Goal: Task Accomplishment & Management: Use online tool/utility

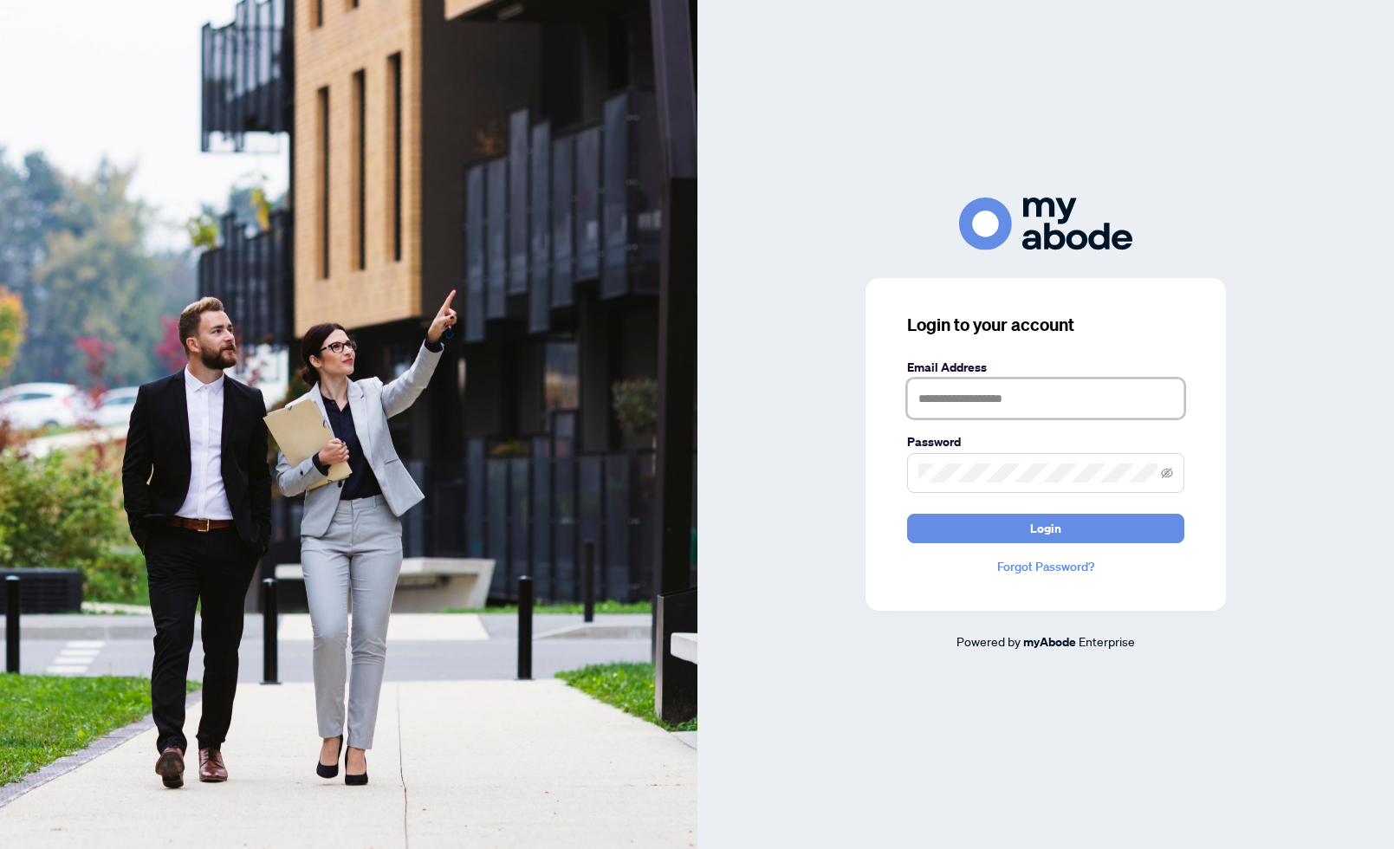
click at [943, 400] on input "text" at bounding box center [1045, 399] width 277 height 40
type input "**********"
click at [907, 514] on button "Login" at bounding box center [1045, 528] width 277 height 29
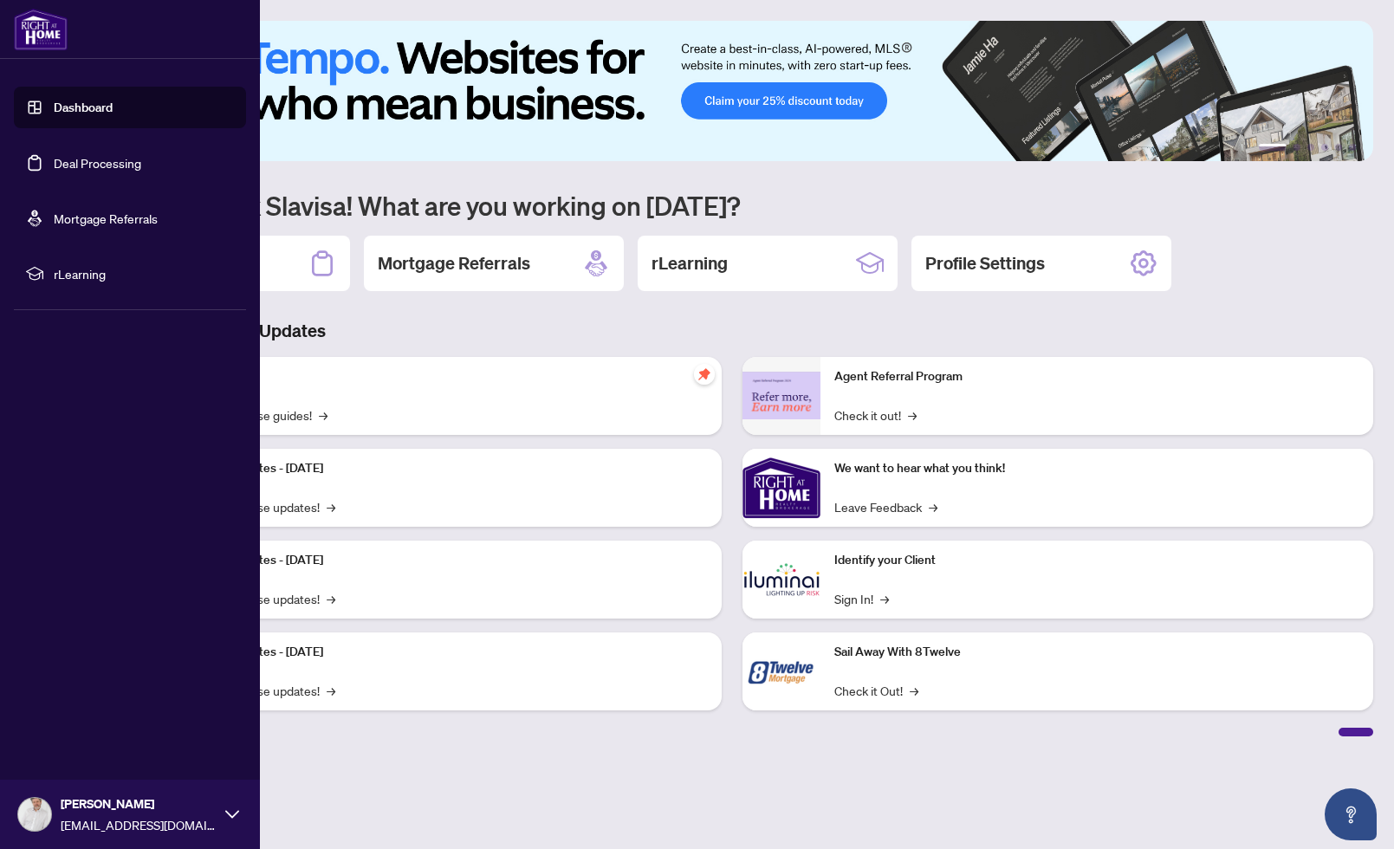
click at [91, 112] on link "Dashboard" at bounding box center [83, 108] width 59 height 16
click at [91, 166] on link "Deal Processing" at bounding box center [98, 163] width 88 height 16
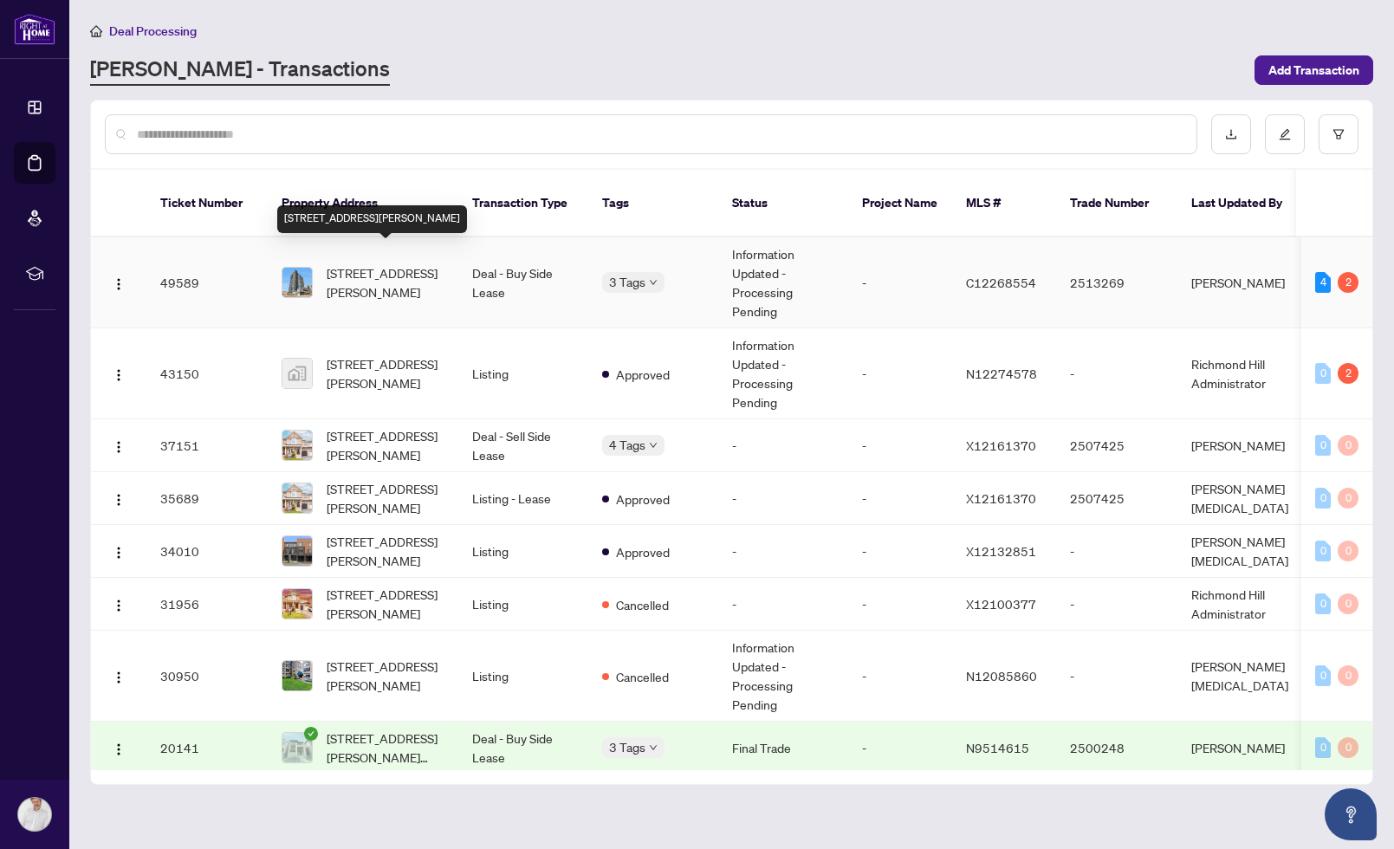
click at [378, 263] on span "[STREET_ADDRESS][PERSON_NAME]" at bounding box center [386, 282] width 118 height 38
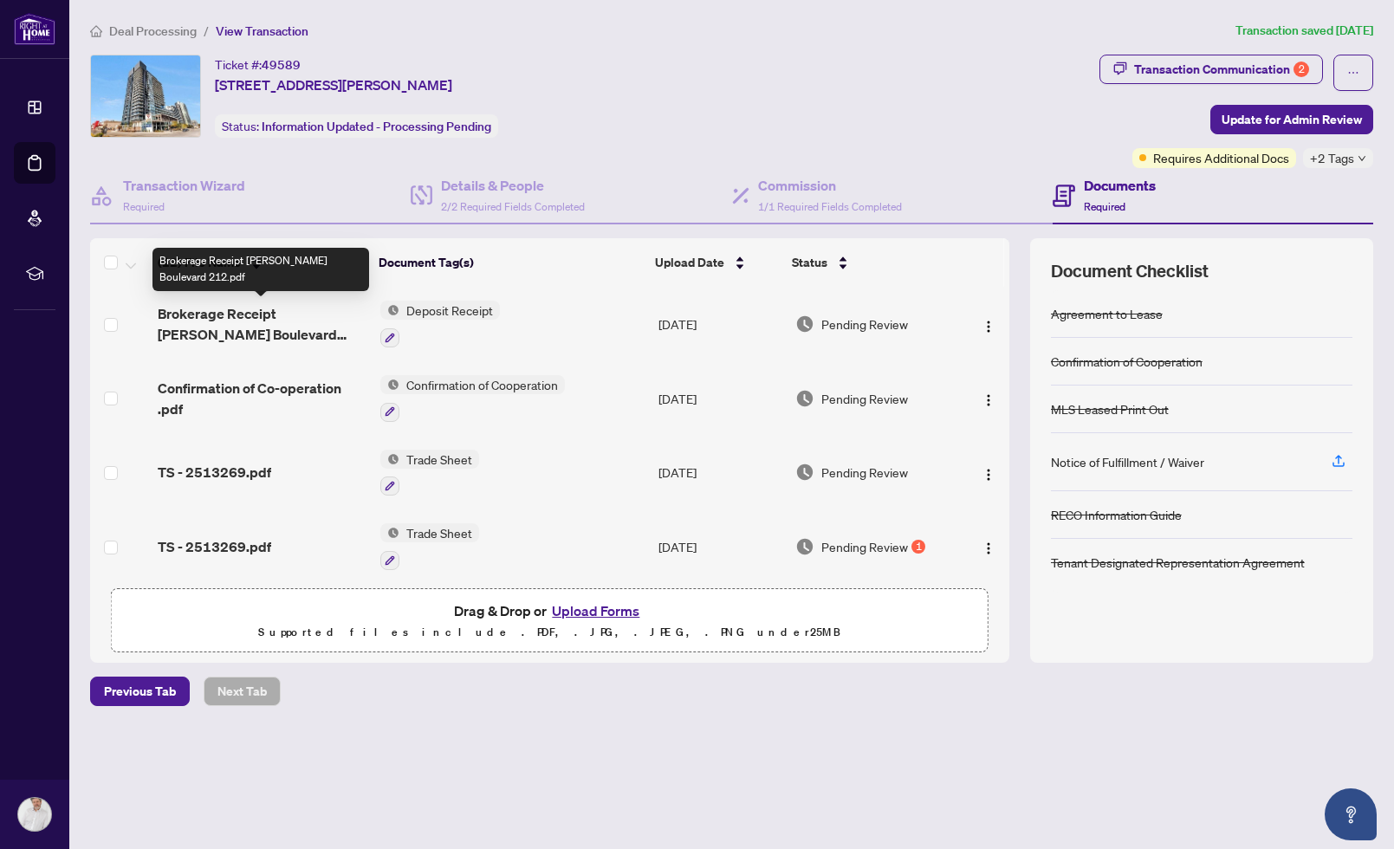
click at [231, 317] on span "Brokerage Receipt [PERSON_NAME] Boulevard 212.pdf" at bounding box center [262, 324] width 209 height 42
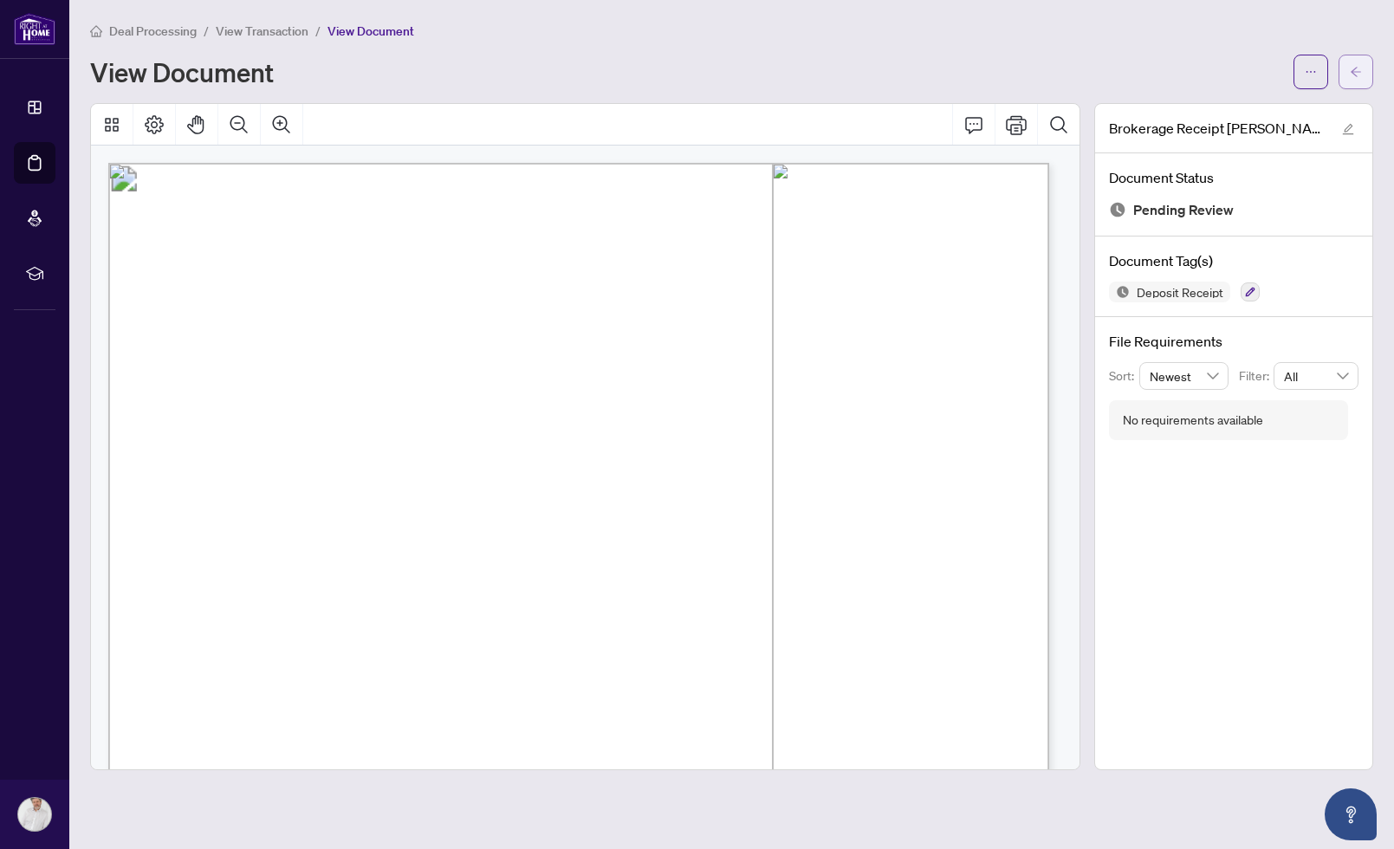
click at [1365, 79] on button "button" at bounding box center [1356, 72] width 35 height 35
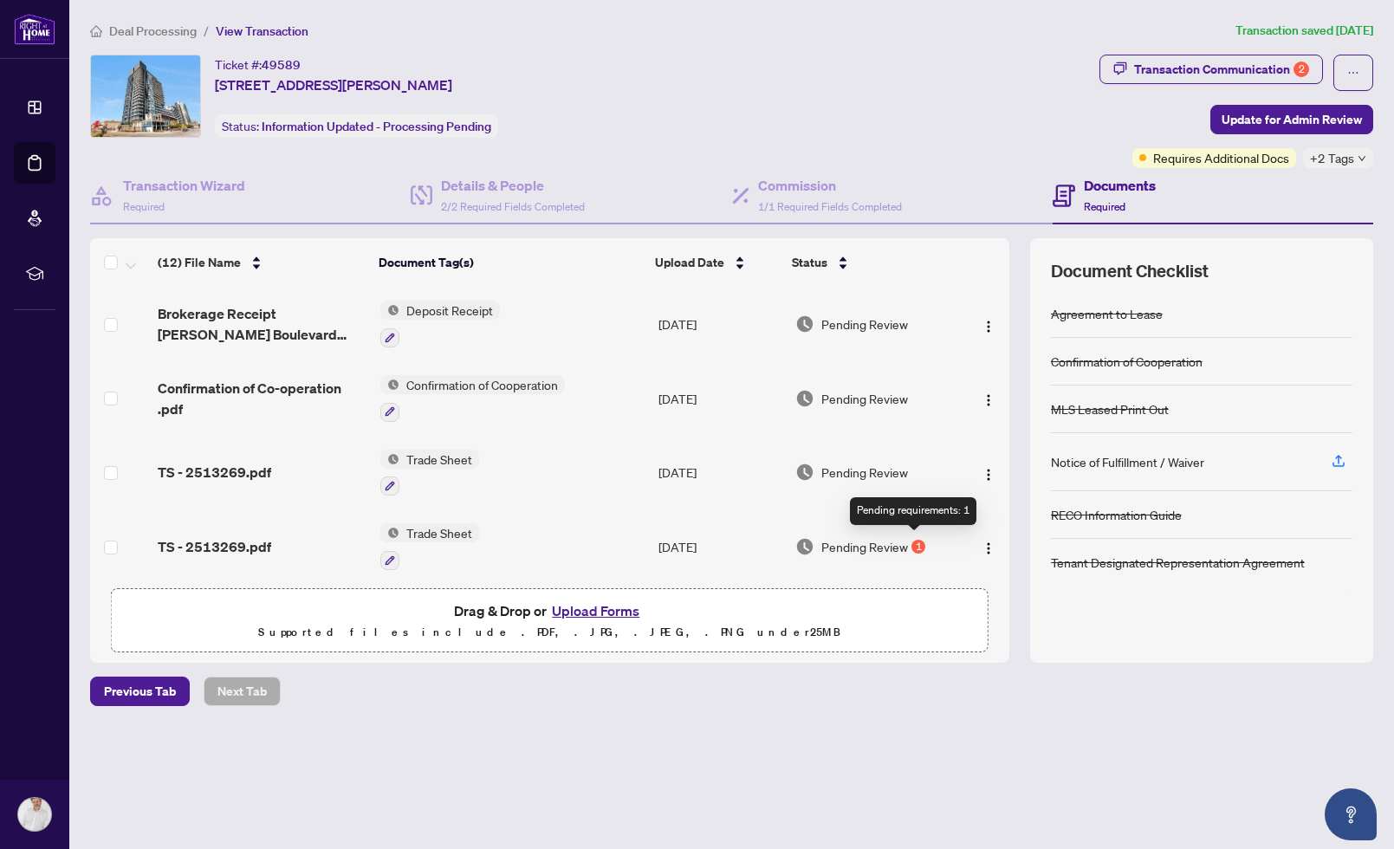
click at [915, 542] on div "1" at bounding box center [919, 547] width 14 height 14
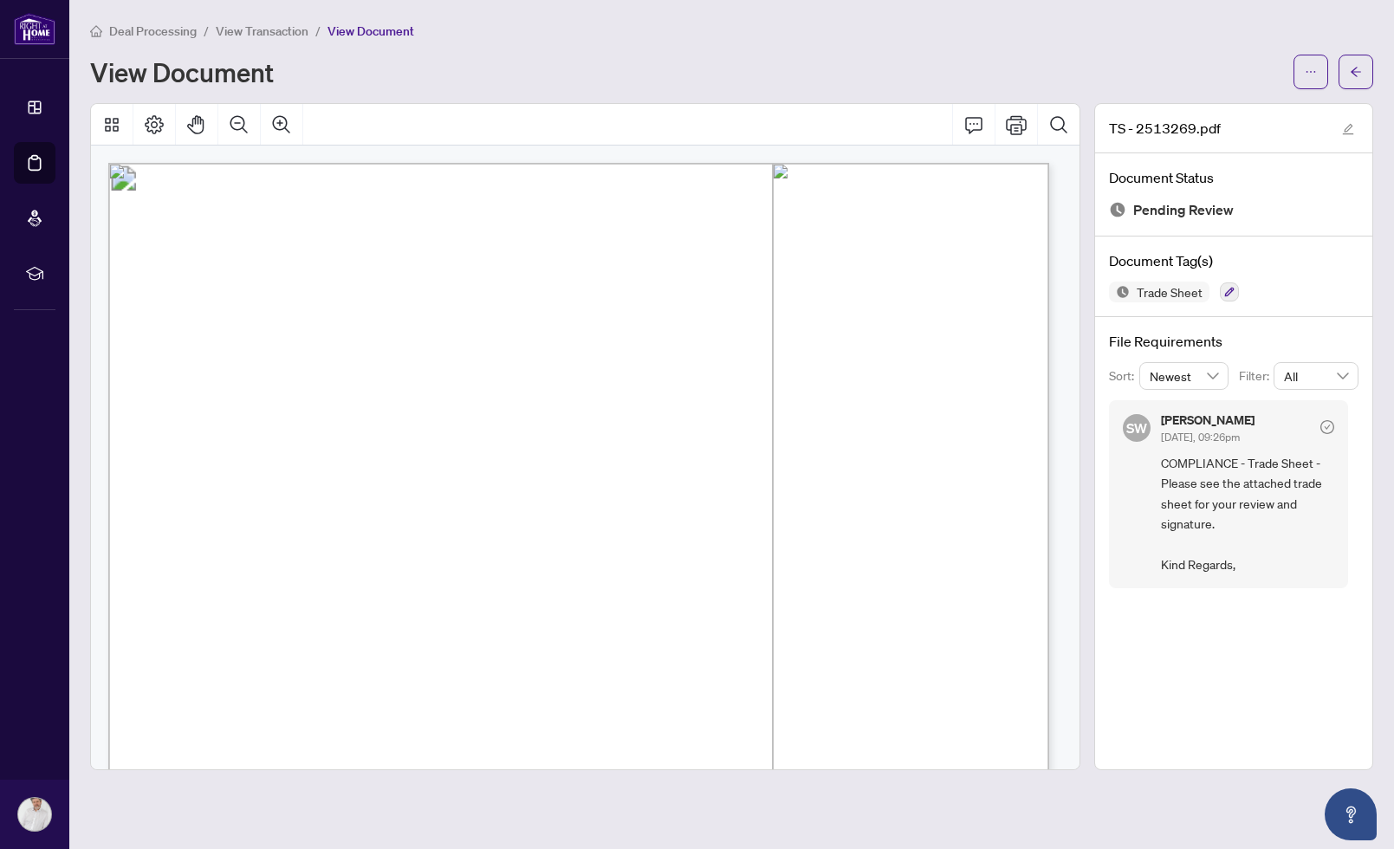
scroll to position [628, 0]
